Goal: Transaction & Acquisition: Purchase product/service

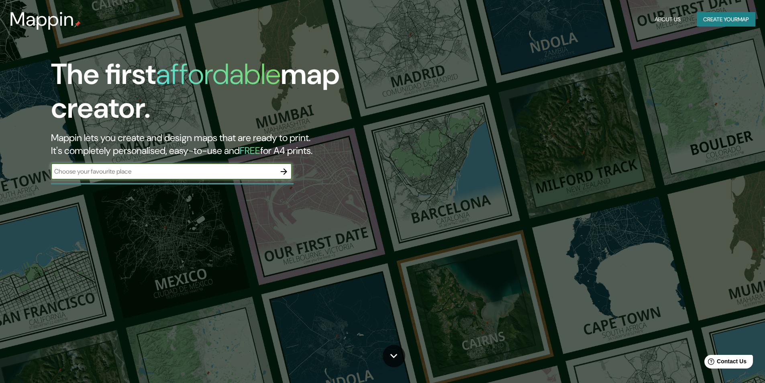
click at [95, 173] on input "text" at bounding box center [163, 171] width 225 height 9
type input "[GEOGRAPHIC_DATA]"
click at [282, 174] on icon "button" at bounding box center [284, 172] width 10 height 10
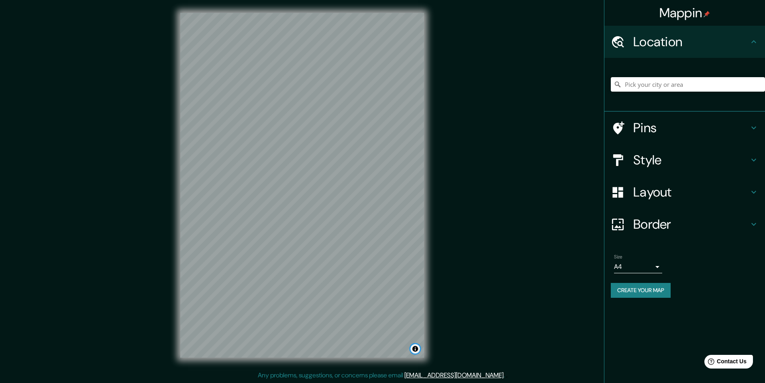
click at [418, 347] on button "Toggle attribution" at bounding box center [415, 349] width 10 height 10
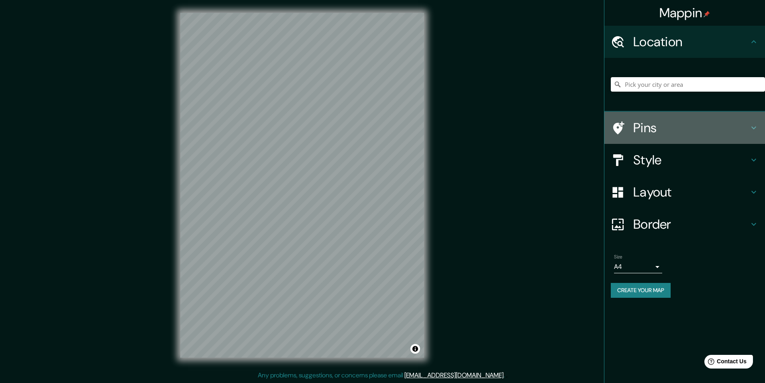
click at [639, 129] on h4 "Pins" at bounding box center [691, 128] width 116 height 16
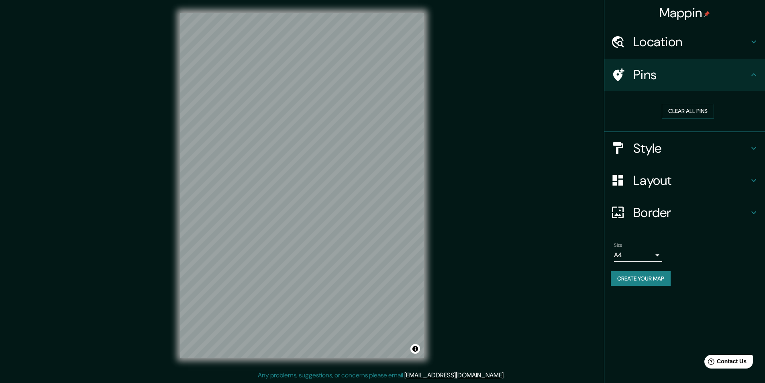
click at [664, 148] on h4 "Style" at bounding box center [691, 148] width 116 height 16
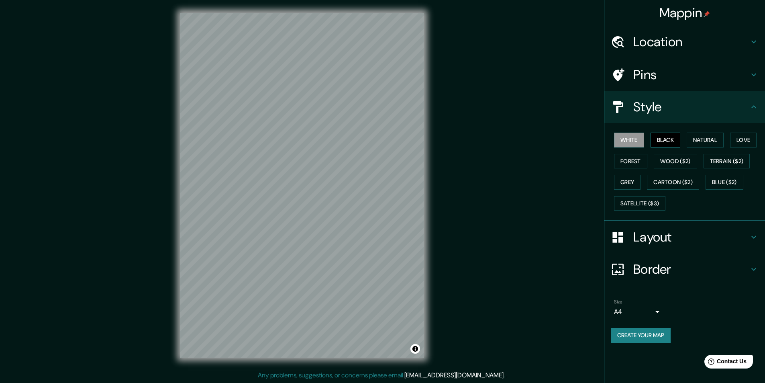
click at [665, 142] on button "Black" at bounding box center [665, 139] width 30 height 15
click at [706, 138] on button "Natural" at bounding box center [705, 139] width 37 height 15
click at [679, 161] on button "Wood ($2)" at bounding box center [675, 161] width 43 height 15
click at [630, 159] on button "Forest" at bounding box center [630, 161] width 33 height 15
click at [629, 182] on button "Grey" at bounding box center [627, 182] width 26 height 15
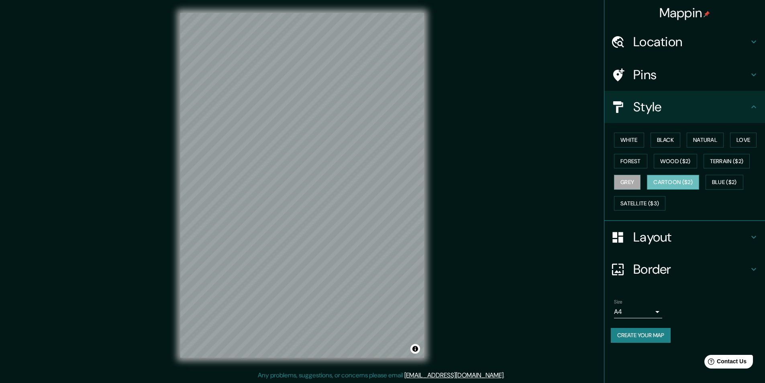
click at [661, 178] on button "Cartoon ($2)" at bounding box center [673, 182] width 52 height 15
click at [738, 183] on button "Blue ($2)" at bounding box center [724, 182] width 38 height 15
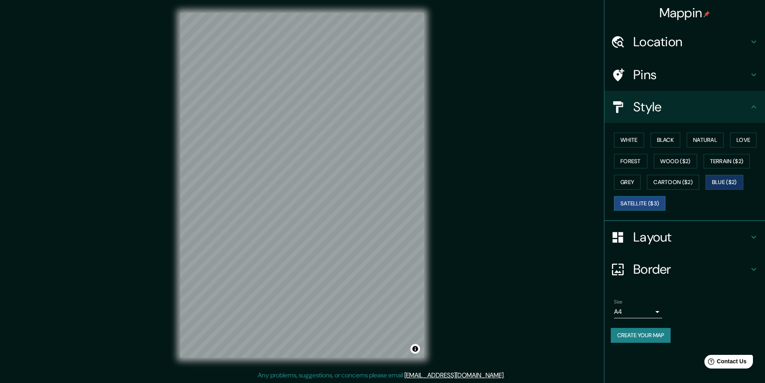
click at [644, 200] on button "Satellite ($3)" at bounding box center [639, 203] width 51 height 15
click at [631, 183] on button "Grey" at bounding box center [627, 182] width 26 height 15
click at [682, 239] on h4 "Layout" at bounding box center [691, 237] width 116 height 16
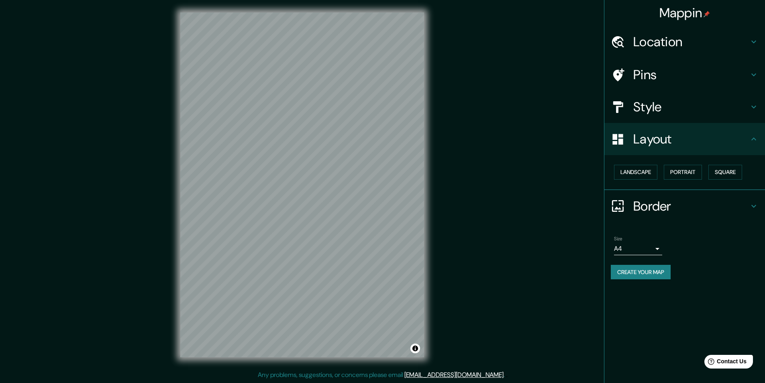
click at [666, 210] on h4 "Border" at bounding box center [691, 206] width 116 height 16
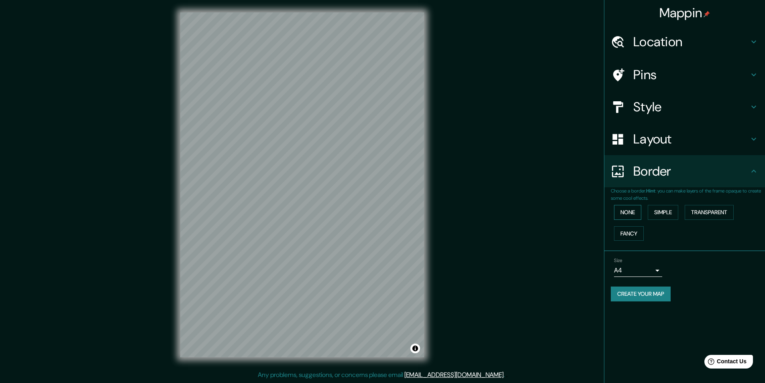
click at [626, 212] on button "None" at bounding box center [627, 212] width 27 height 15
click at [629, 236] on button "Fancy" at bounding box center [629, 233] width 30 height 15
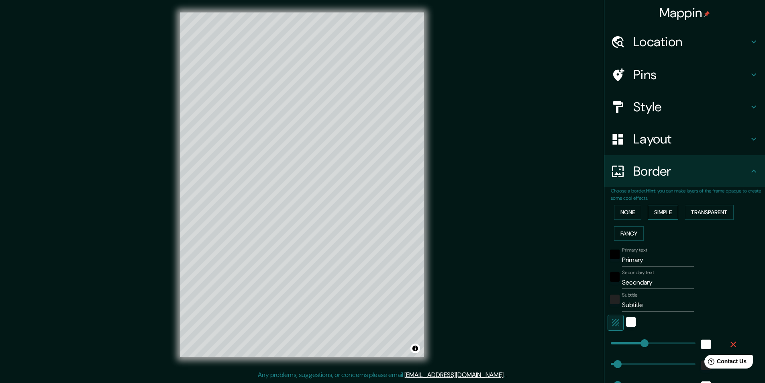
click at [654, 209] on button "Simple" at bounding box center [663, 212] width 31 height 15
click at [697, 211] on button "Transparent" at bounding box center [709, 212] width 49 height 15
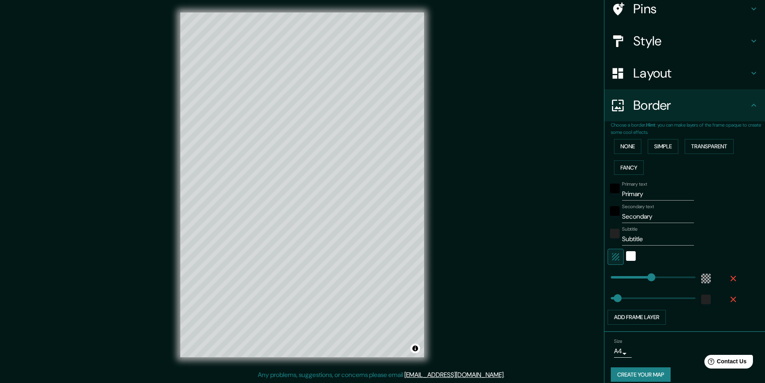
scroll to position [74, 0]
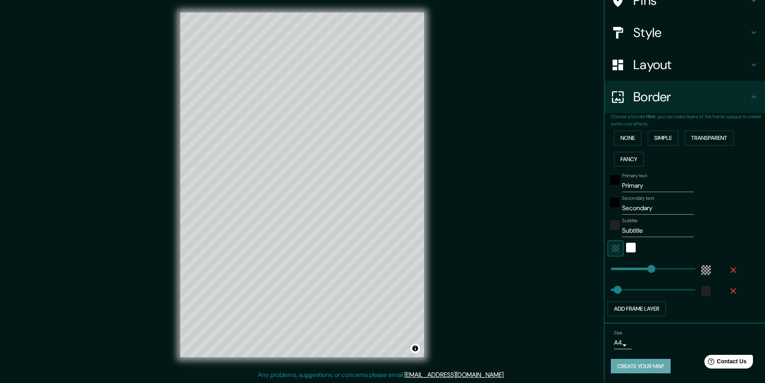
click at [627, 362] on button "Create your map" at bounding box center [641, 366] width 60 height 15
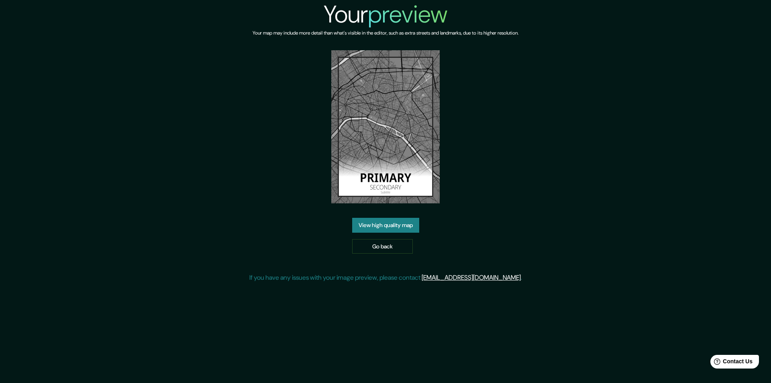
click at [395, 226] on link "View high quality map" at bounding box center [385, 225] width 67 height 15
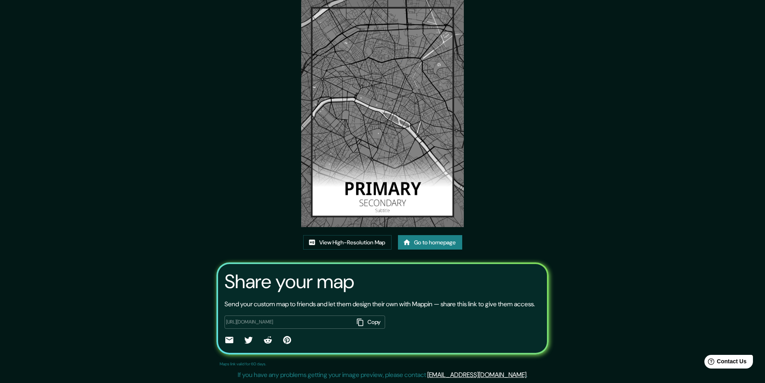
scroll to position [48, 0]
click at [362, 235] on link "View High-Resolution Map" at bounding box center [347, 242] width 88 height 15
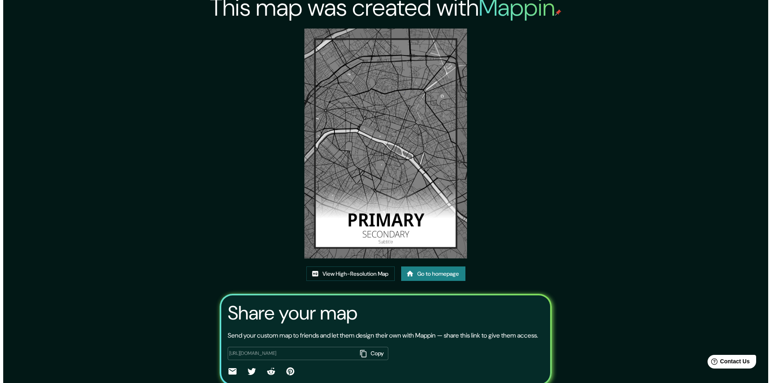
scroll to position [0, 0]
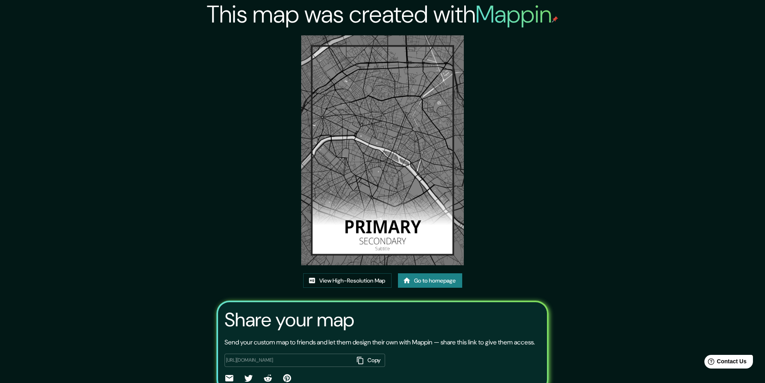
click at [473, 16] on h2 "This map was created with Mappin" at bounding box center [382, 14] width 351 height 29
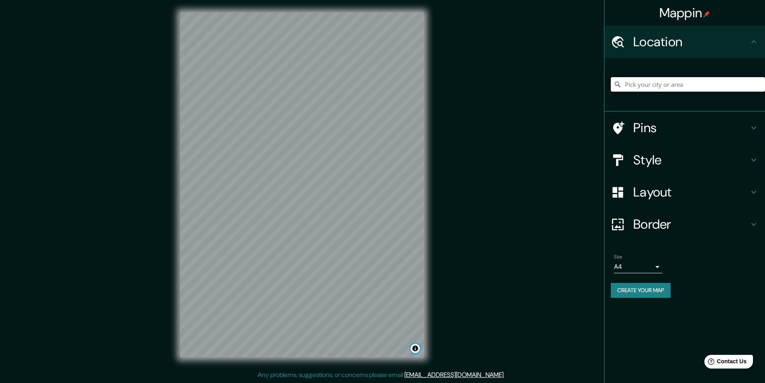
click at [414, 347] on button "Toggle attribution" at bounding box center [415, 348] width 10 height 10
